Goal: Book appointment/travel/reservation

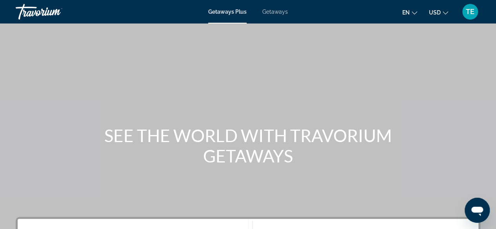
click at [275, 12] on span "Getaways" at bounding box center [274, 12] width 25 height 6
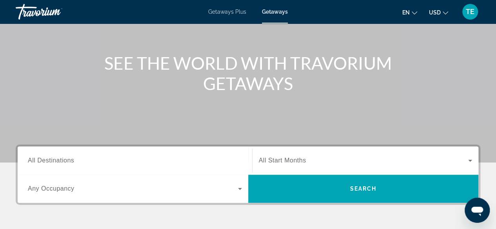
scroll to position [93, 0]
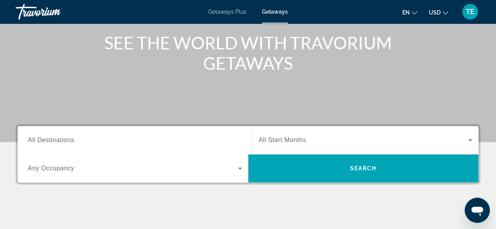
click at [125, 133] on div "Search widget" at bounding box center [135, 140] width 214 height 22
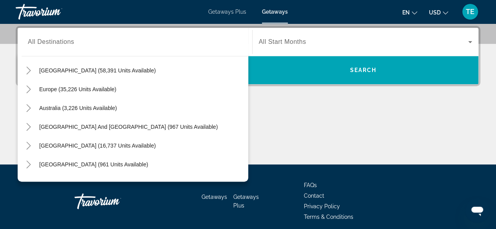
scroll to position [55, 0]
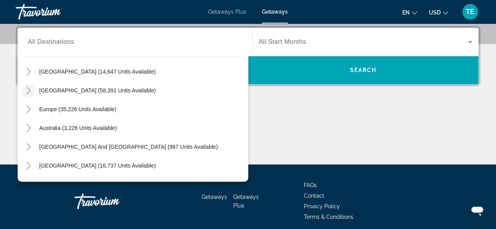
click at [27, 91] on icon "Toggle Caribbean & Atlantic Islands (58,391 units available)" at bounding box center [29, 91] width 8 height 8
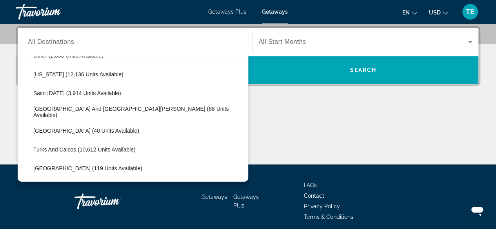
scroll to position [259, 0]
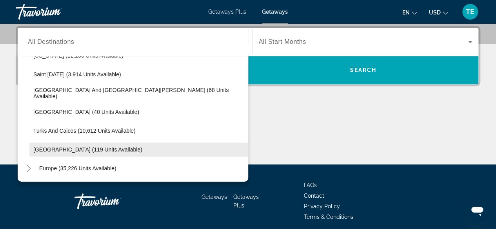
click at [79, 149] on span "[GEOGRAPHIC_DATA] (119 units available)" at bounding box center [87, 150] width 109 height 6
type input "**********"
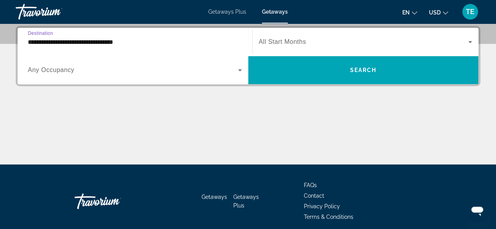
click at [281, 42] on span "All Start Months" at bounding box center [282, 41] width 47 height 7
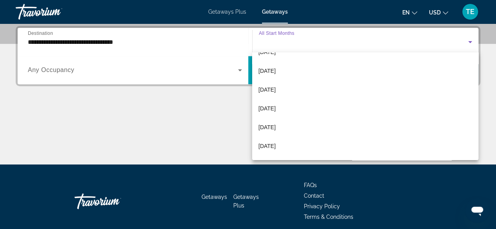
scroll to position [102, 0]
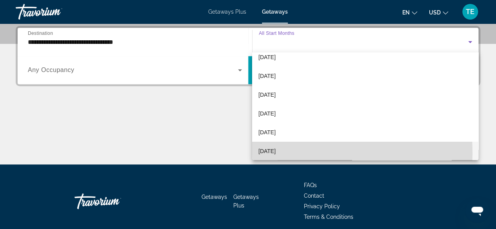
click at [275, 153] on span "June 2026" at bounding box center [266, 151] width 17 height 9
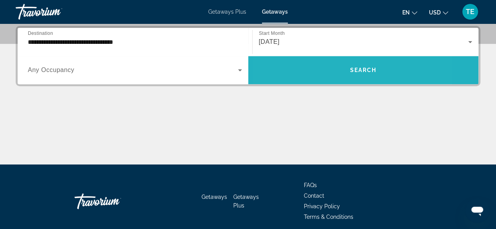
click at [316, 66] on span "Search widget" at bounding box center [363, 70] width 231 height 19
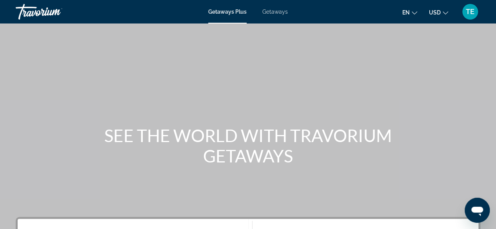
click at [279, 10] on span "Getaways" at bounding box center [274, 12] width 25 height 6
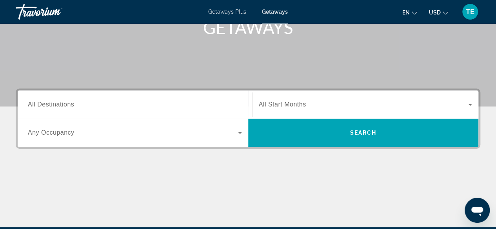
scroll to position [154, 0]
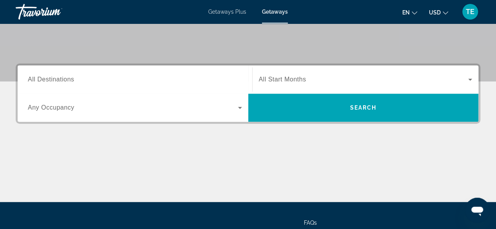
click at [91, 69] on div "Search widget" at bounding box center [135, 80] width 214 height 22
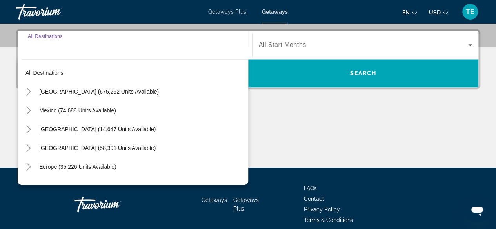
scroll to position [191, 0]
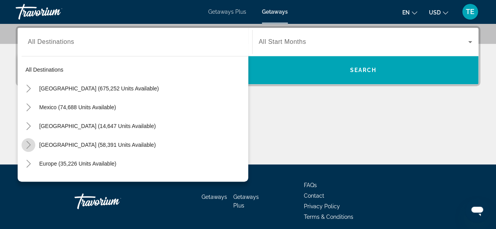
click at [27, 144] on icon "Toggle Caribbean & Atlantic Islands (58,391 units available)" at bounding box center [29, 145] width 8 height 8
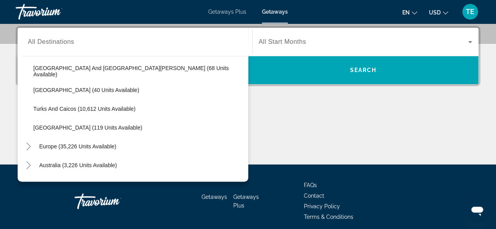
scroll to position [284, 0]
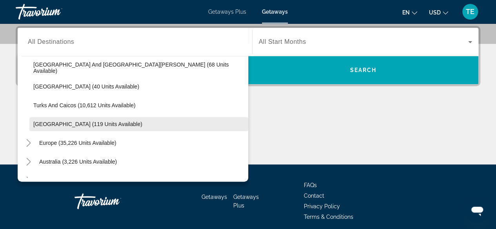
click at [51, 123] on span "Virgin Islands (119 units available)" at bounding box center [87, 124] width 109 height 6
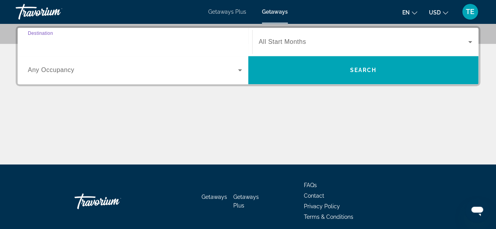
type input "**********"
click at [282, 38] on span "All Start Months" at bounding box center [282, 41] width 47 height 7
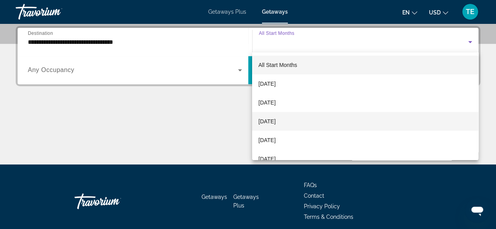
click at [276, 120] on span "November 2025" at bounding box center [266, 121] width 17 height 9
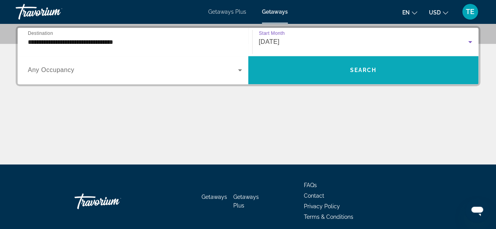
click at [339, 66] on span "Search widget" at bounding box center [363, 70] width 231 height 19
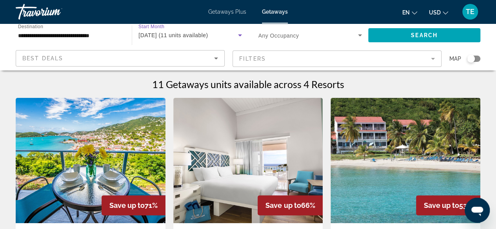
click at [200, 33] on span "November 2025 (11 units available)" at bounding box center [172, 35] width 69 height 6
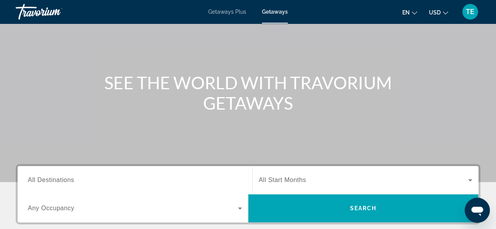
scroll to position [80, 0]
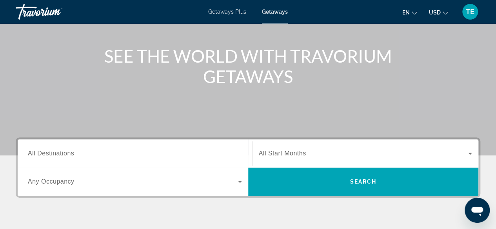
click at [88, 145] on div "Search widget" at bounding box center [135, 154] width 214 height 22
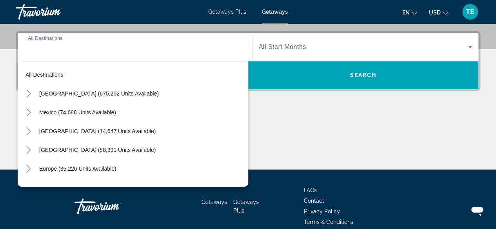
scroll to position [191, 0]
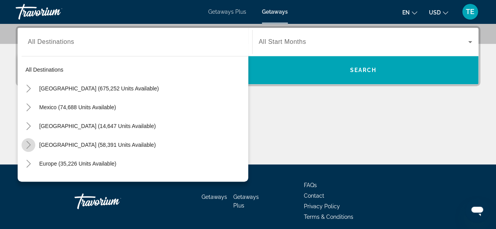
click at [30, 142] on icon "Toggle Caribbean & Atlantic Islands (58,391 units available)" at bounding box center [29, 145] width 8 height 8
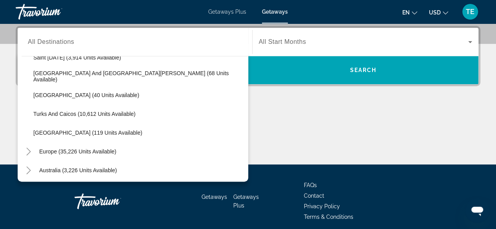
scroll to position [283, 0]
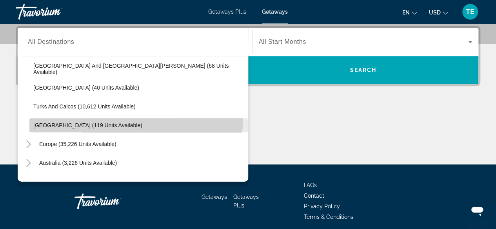
click at [112, 120] on span "Search widget" at bounding box center [138, 125] width 219 height 19
type input "**********"
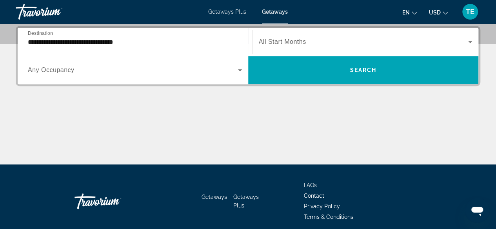
click at [300, 35] on div "Search widget" at bounding box center [366, 42] width 214 height 22
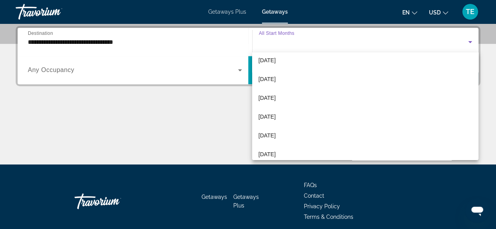
scroll to position [86, 0]
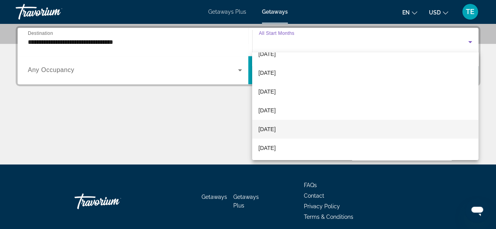
click at [307, 126] on mat-option "April 2026" at bounding box center [365, 129] width 226 height 19
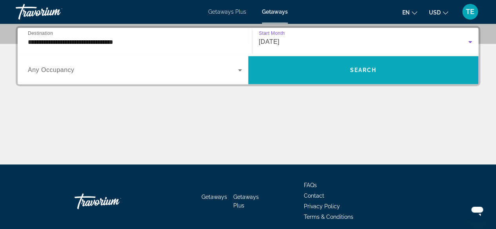
click at [318, 72] on span "Search widget" at bounding box center [363, 70] width 231 height 19
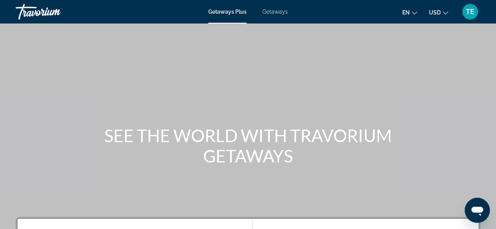
click at [280, 14] on span "Getaways" at bounding box center [274, 12] width 25 height 6
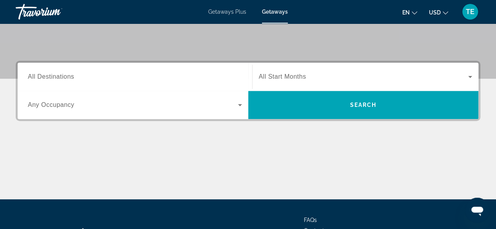
click at [91, 74] on input "Destination All Destinations" at bounding box center [135, 77] width 214 height 9
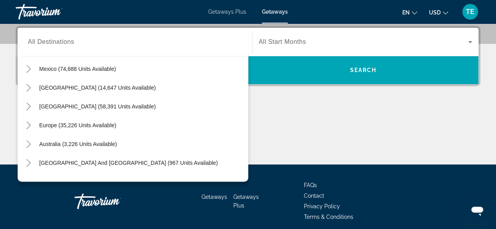
scroll to position [35, 0]
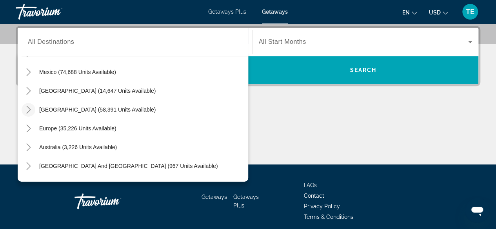
click at [33, 107] on mat-icon "Toggle Caribbean & Atlantic Islands (58,391 units available)" at bounding box center [29, 110] width 14 height 14
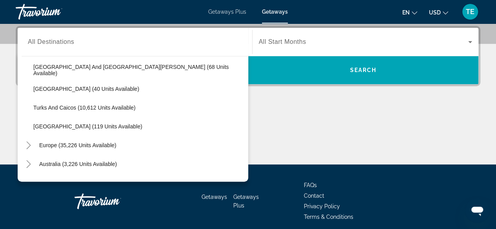
scroll to position [286, 0]
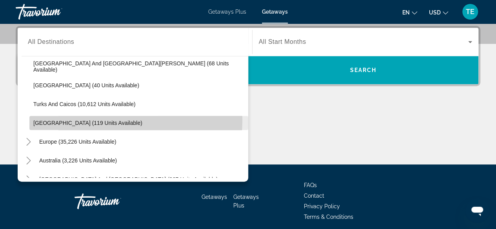
click at [51, 118] on span "Search widget" at bounding box center [138, 123] width 219 height 19
type input "**********"
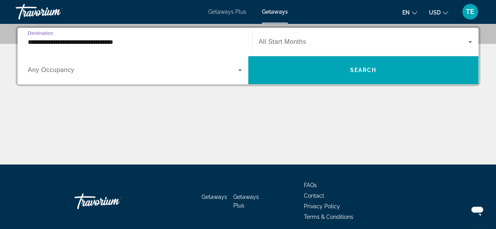
click at [275, 39] on span "All Start Months" at bounding box center [282, 41] width 47 height 7
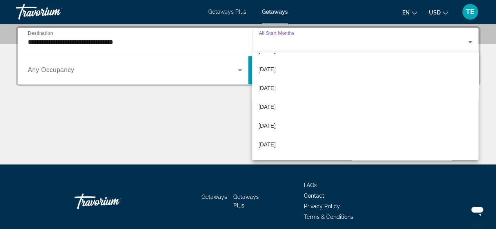
scroll to position [53, 0]
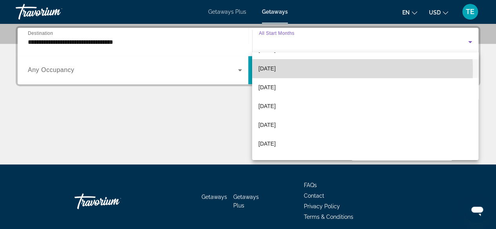
click at [310, 70] on mat-option "November 2025" at bounding box center [365, 68] width 226 height 19
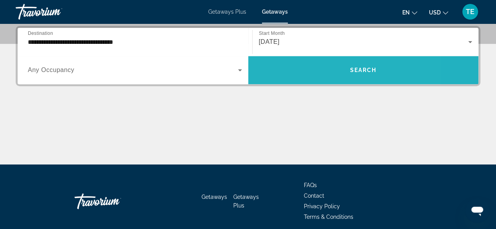
click at [310, 70] on span "Search widget" at bounding box center [363, 70] width 231 height 19
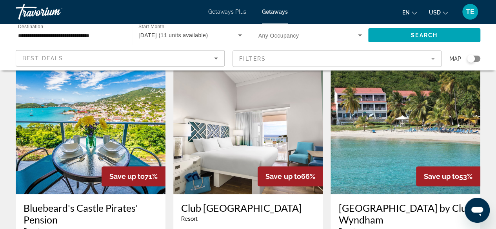
scroll to position [30, 0]
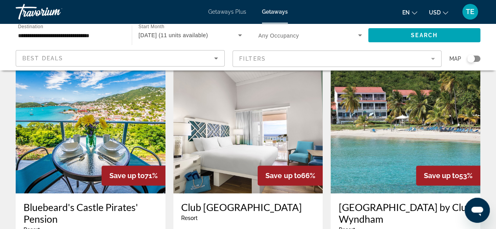
click at [120, 122] on img "Main content" at bounding box center [91, 131] width 150 height 126
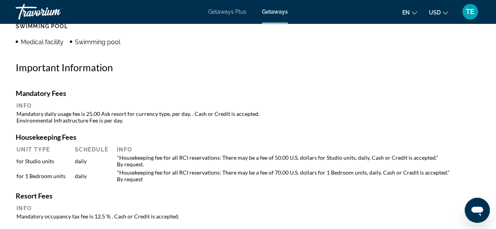
scroll to position [823, 0]
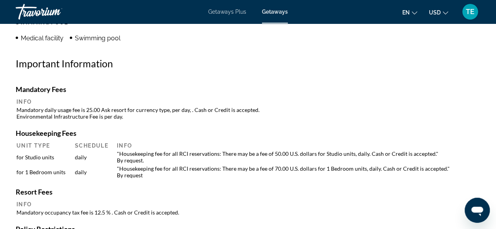
drag, startPoint x: 135, startPoint y: 148, endPoint x: 186, endPoint y: 153, distance: 51.2
click at [186, 153] on table "Unit Type Schedule Info for Studio units daily "Housekeeping fee for all RCI re…" at bounding box center [248, 161] width 465 height 38
click at [184, 157] on td ""Housekeeping fee for all RCI reservations: There may be a fee of 50.00 U.S. do…" at bounding box center [296, 157] width 367 height 14
drag, startPoint x: 178, startPoint y: 152, endPoint x: 196, endPoint y: 150, distance: 17.8
click at [196, 150] on td ""Housekeeping fee for all RCI reservations: There may be a fee of 50.00 U.S. do…" at bounding box center [296, 157] width 367 height 14
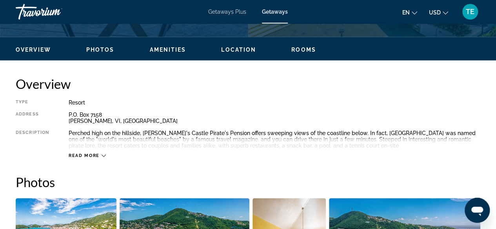
scroll to position [301, 0]
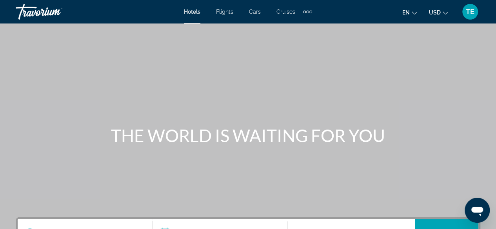
click at [308, 13] on div "Extra navigation items" at bounding box center [307, 12] width 3 height 3
click at [228, 38] on div "Main content" at bounding box center [248, 117] width 496 height 235
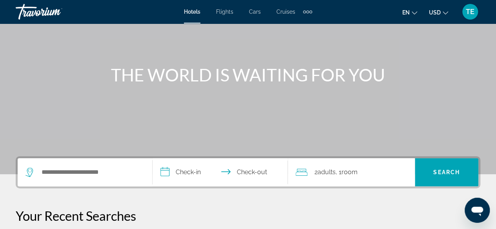
scroll to position [72, 0]
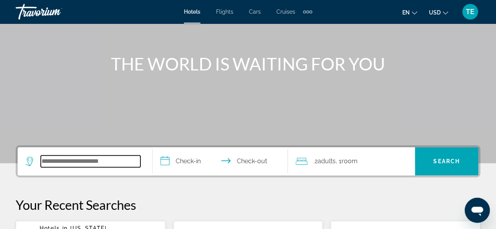
click at [69, 159] on input "Search widget" at bounding box center [91, 162] width 100 height 12
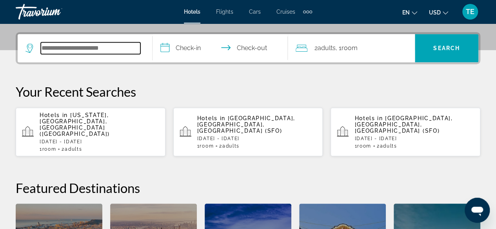
scroll to position [191, 0]
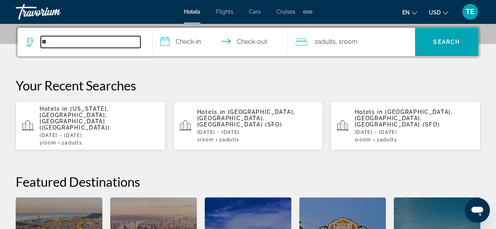
type input "*"
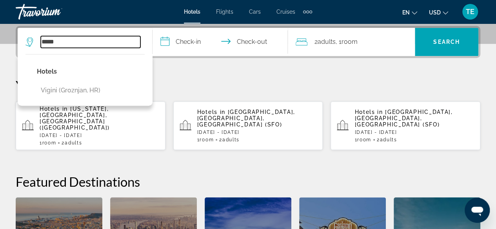
drag, startPoint x: 60, startPoint y: 41, endPoint x: 41, endPoint y: 40, distance: 19.7
click at [41, 40] on input "*****" at bounding box center [91, 42] width 100 height 12
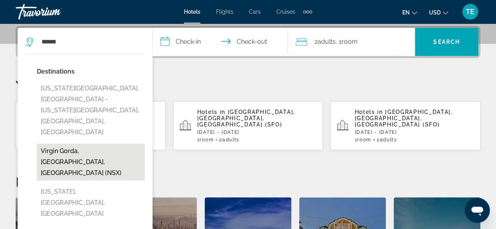
click at [86, 144] on button "Virgin Gorda, [GEOGRAPHIC_DATA], [GEOGRAPHIC_DATA] (NSX)" at bounding box center [91, 162] width 108 height 37
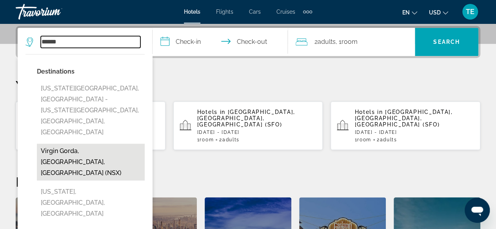
type input "**********"
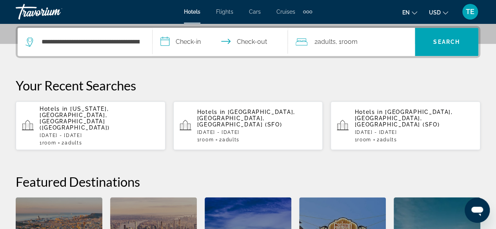
click at [189, 42] on input "**********" at bounding box center [222, 43] width 138 height 31
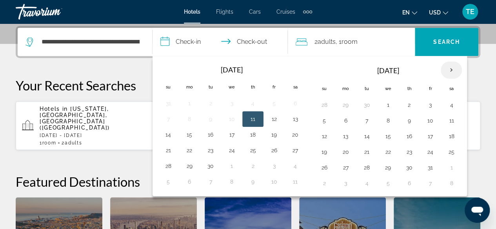
click at [446, 68] on th "Next month" at bounding box center [451, 70] width 21 height 17
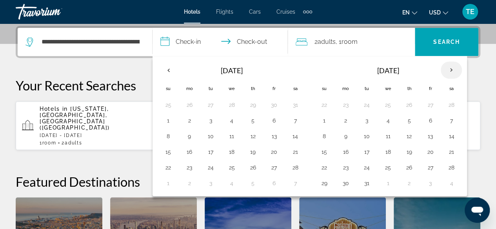
click at [446, 68] on th "Next month" at bounding box center [451, 70] width 21 height 17
click at [275, 168] on button "27" at bounding box center [274, 167] width 13 height 11
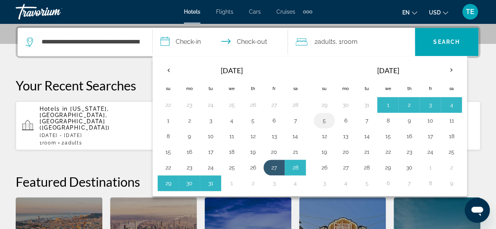
click at [320, 121] on button "5" at bounding box center [324, 120] width 13 height 11
type input "**********"
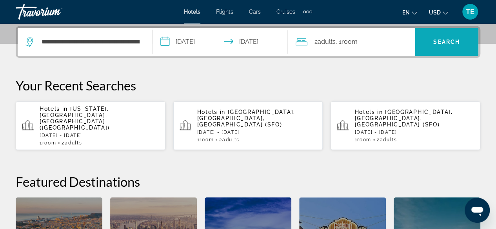
click at [450, 39] on span "Search" at bounding box center [446, 42] width 27 height 6
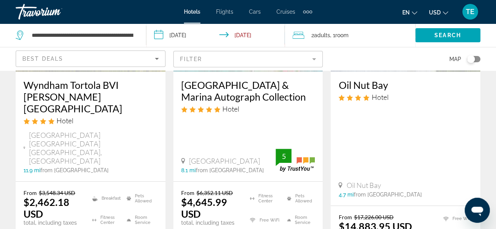
scroll to position [154, 0]
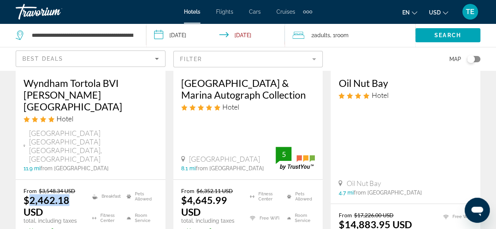
drag, startPoint x: 29, startPoint y: 172, endPoint x: 65, endPoint y: 167, distance: 36.1
click at [65, 195] on ins "$2,462.18 USD" at bounding box center [47, 207] width 46 height 24
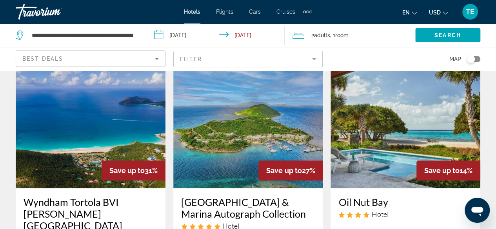
scroll to position [0, 0]
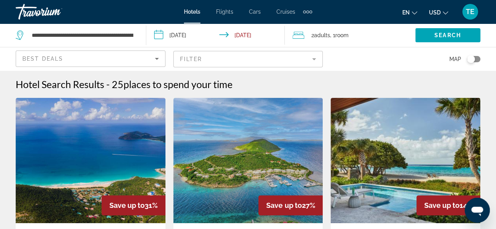
click at [255, 13] on span "Cars" at bounding box center [255, 12] width 12 height 6
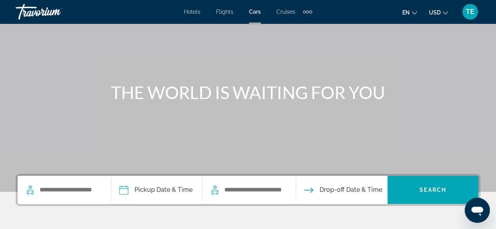
scroll to position [42, 0]
